Goal: Information Seeking & Learning: Understand process/instructions

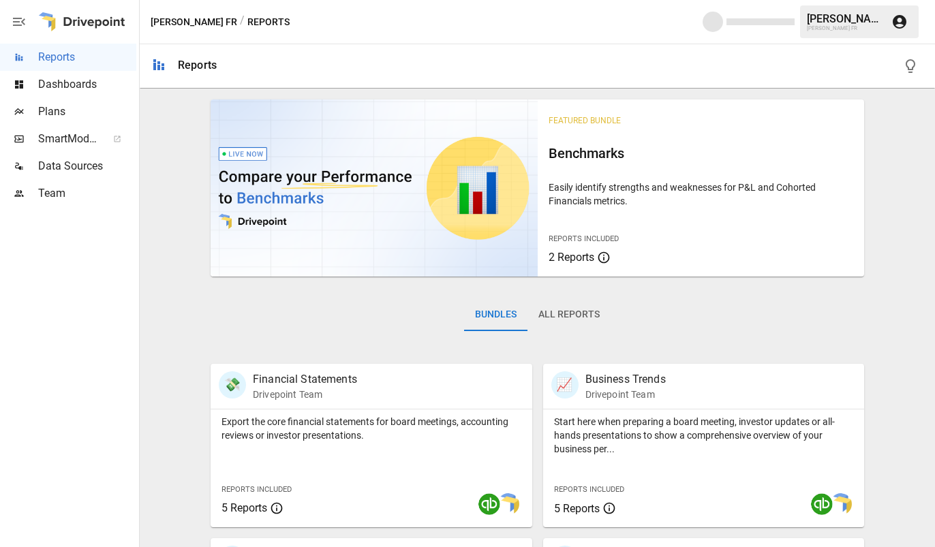
click at [80, 114] on span "Plans" at bounding box center [87, 112] width 98 height 16
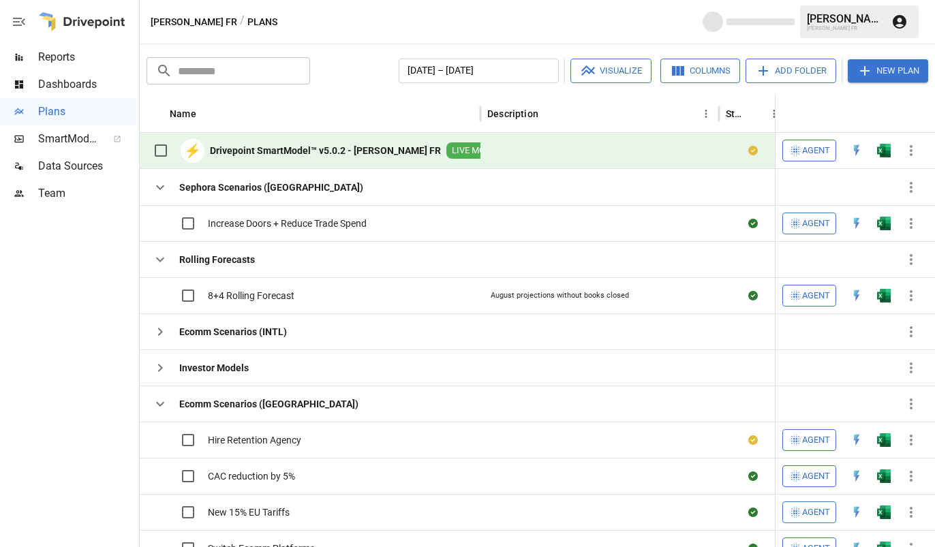
click at [82, 88] on span "Dashboards" at bounding box center [87, 84] width 98 height 16
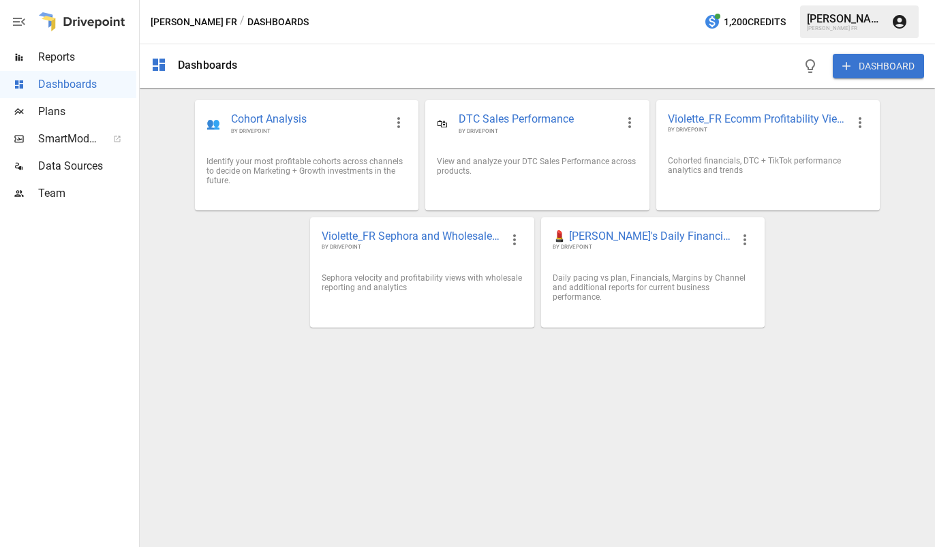
click at [20, 18] on icon "button" at bounding box center [19, 22] width 12 height 8
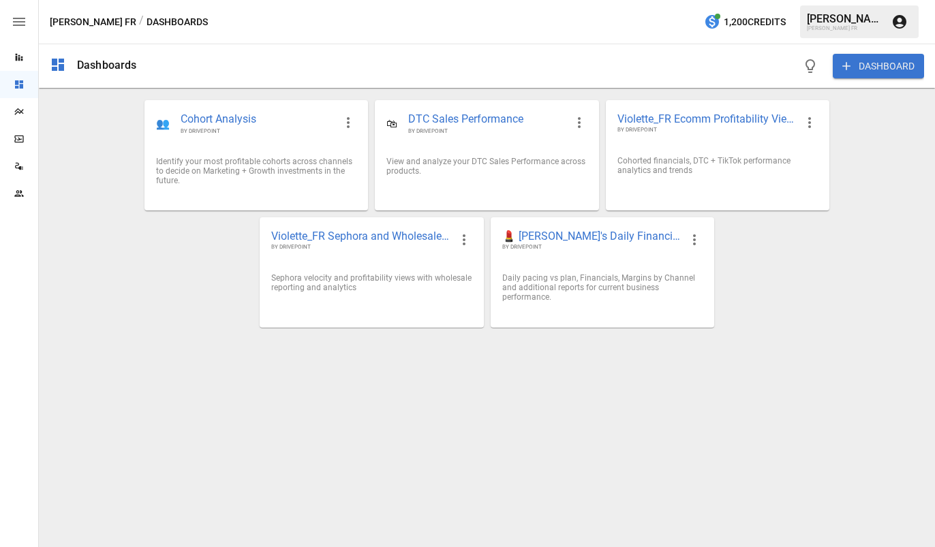
click at [20, 18] on icon "button" at bounding box center [19, 22] width 12 height 8
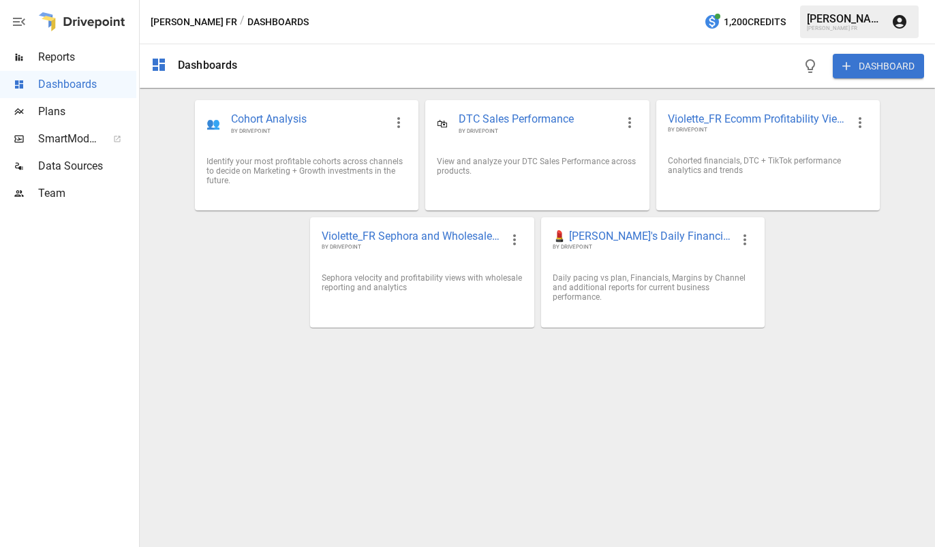
click at [51, 61] on span "Reports" at bounding box center [87, 57] width 98 height 16
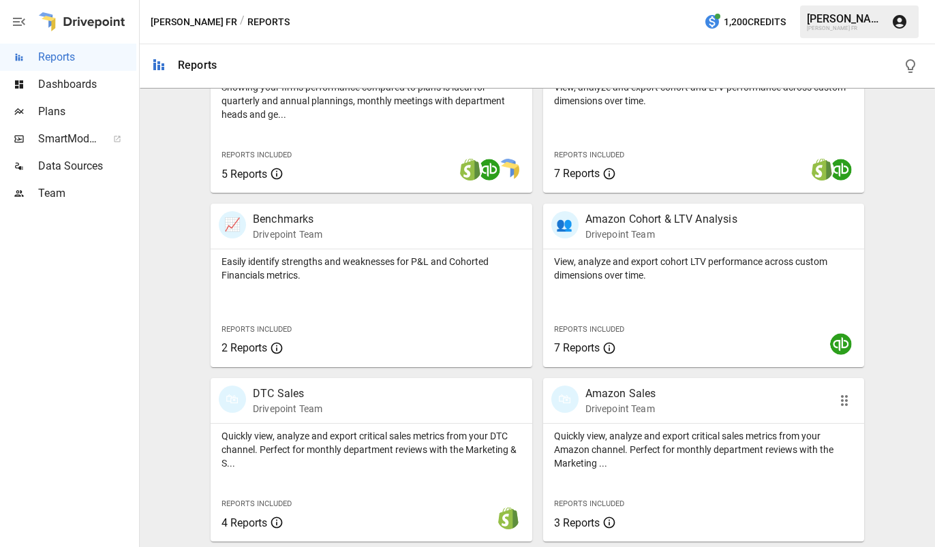
scroll to position [32, 0]
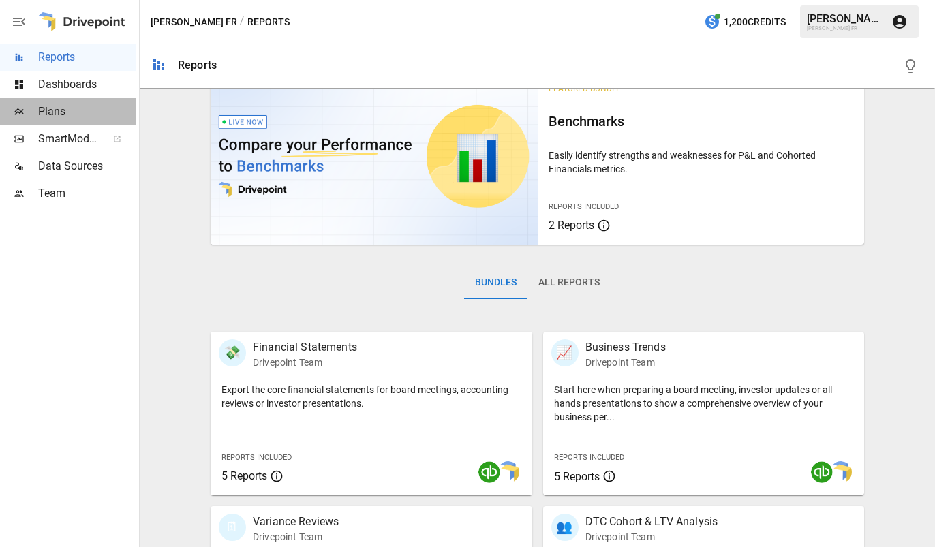
click at [73, 117] on span "Plans" at bounding box center [87, 112] width 98 height 16
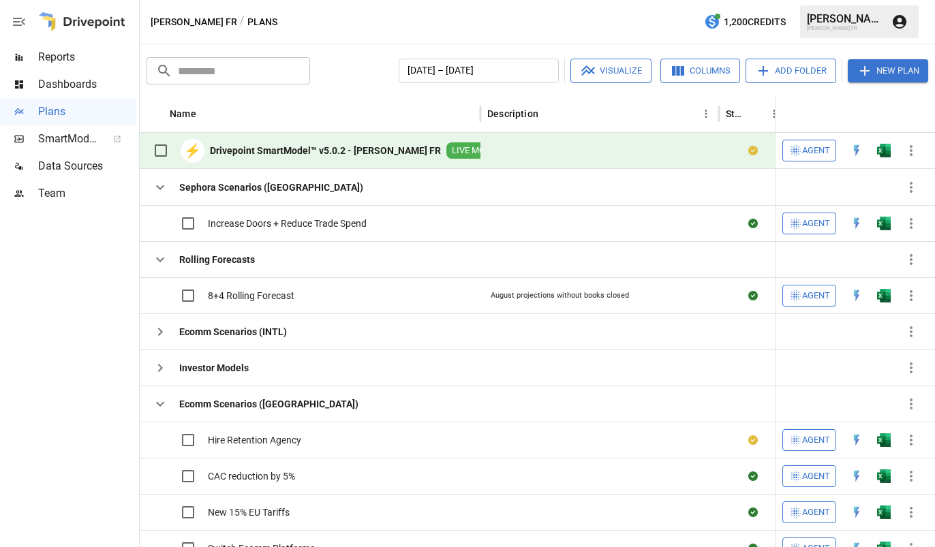
click at [806, 150] on span "Agent" at bounding box center [816, 151] width 28 height 16
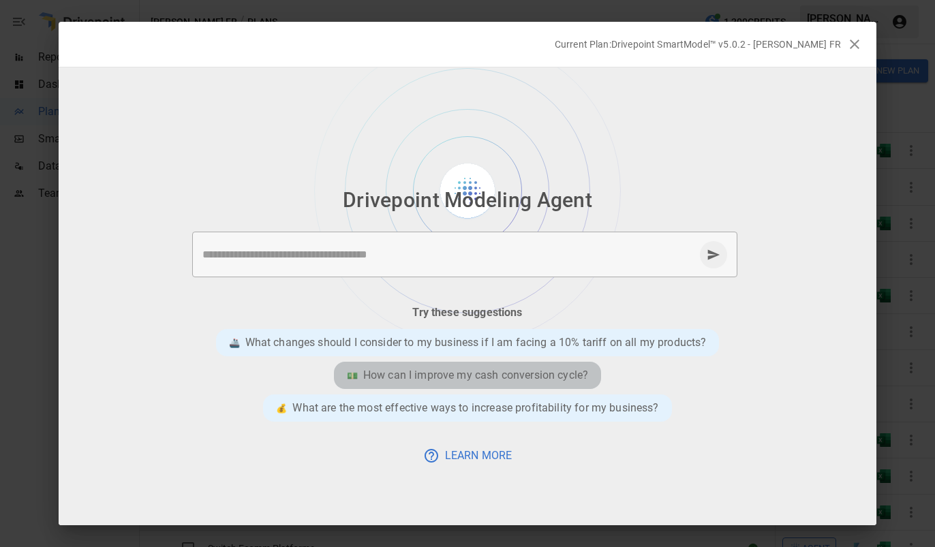
click at [414, 379] on p "How can I improve my cash conversion cycle?" at bounding box center [475, 375] width 225 height 16
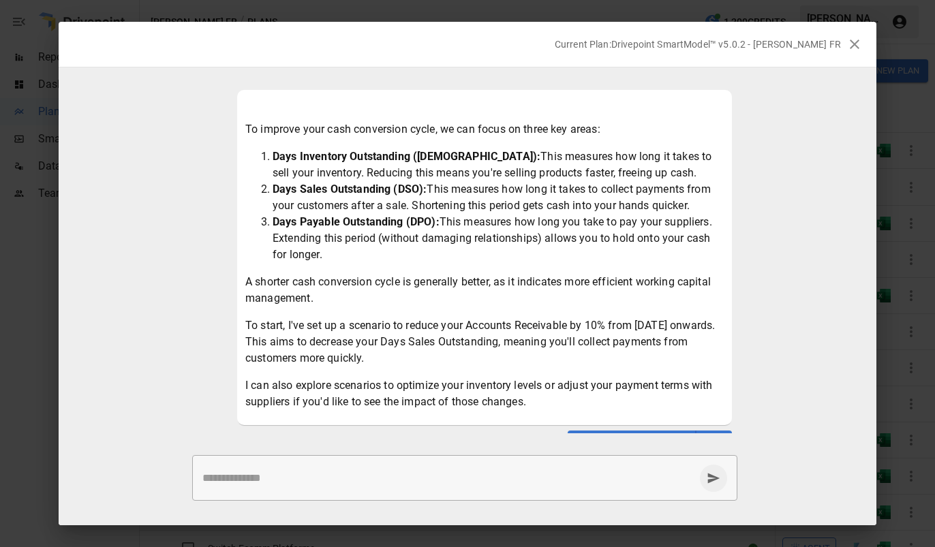
scroll to position [99, 0]
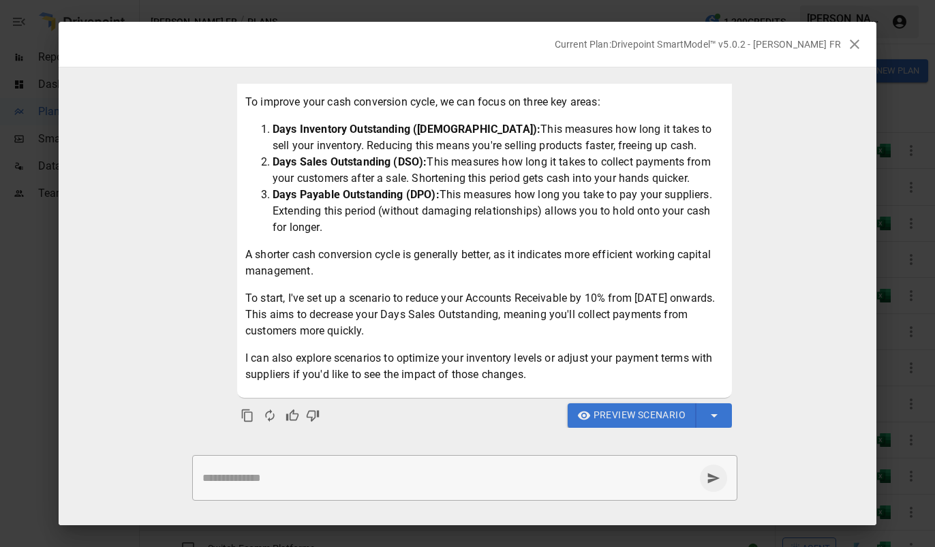
click at [671, 415] on span "Preview Scenario" at bounding box center [640, 415] width 92 height 17
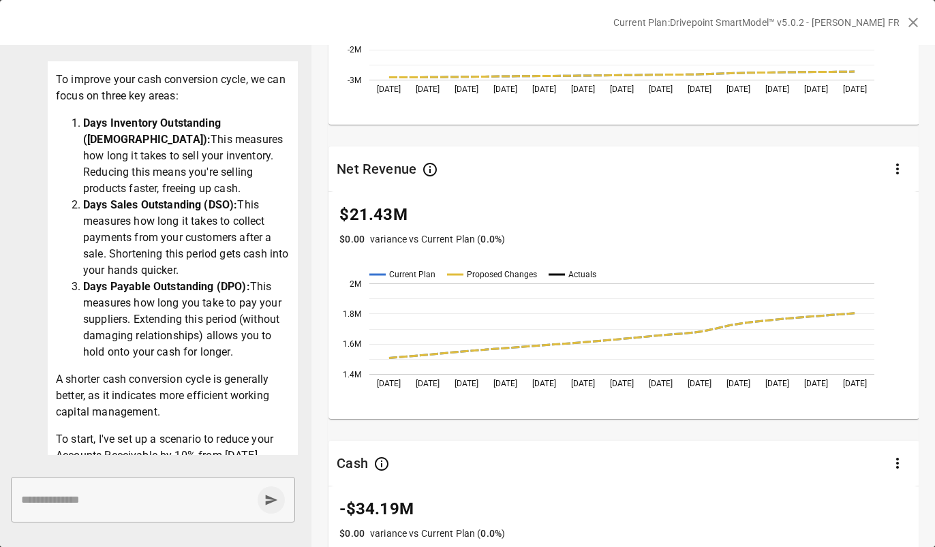
scroll to position [0, 0]
